Goal: Task Accomplishment & Management: Use online tool/utility

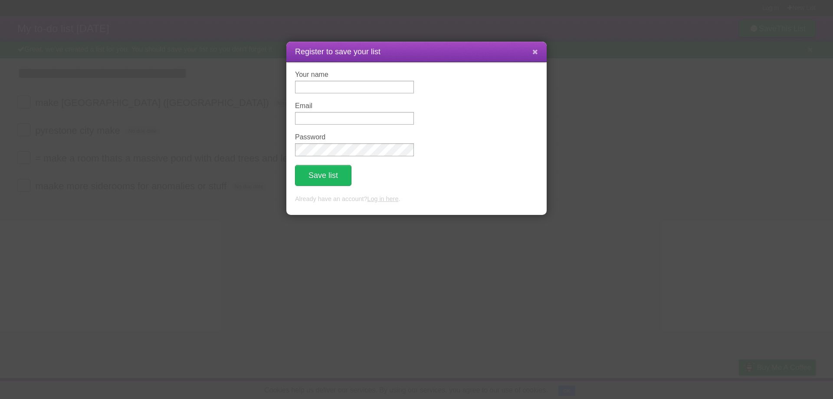
click at [543, 56] on button at bounding box center [535, 52] width 19 height 16
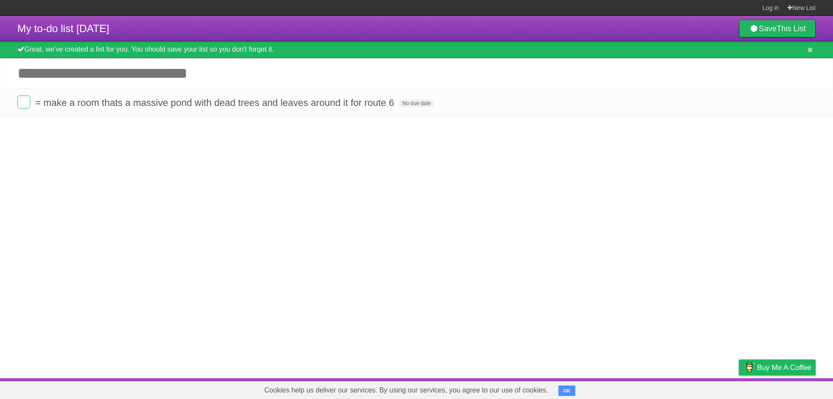
click at [112, 65] on input "Add another task" at bounding box center [416, 73] width 833 height 30
